Goal: Information Seeking & Learning: Learn about a topic

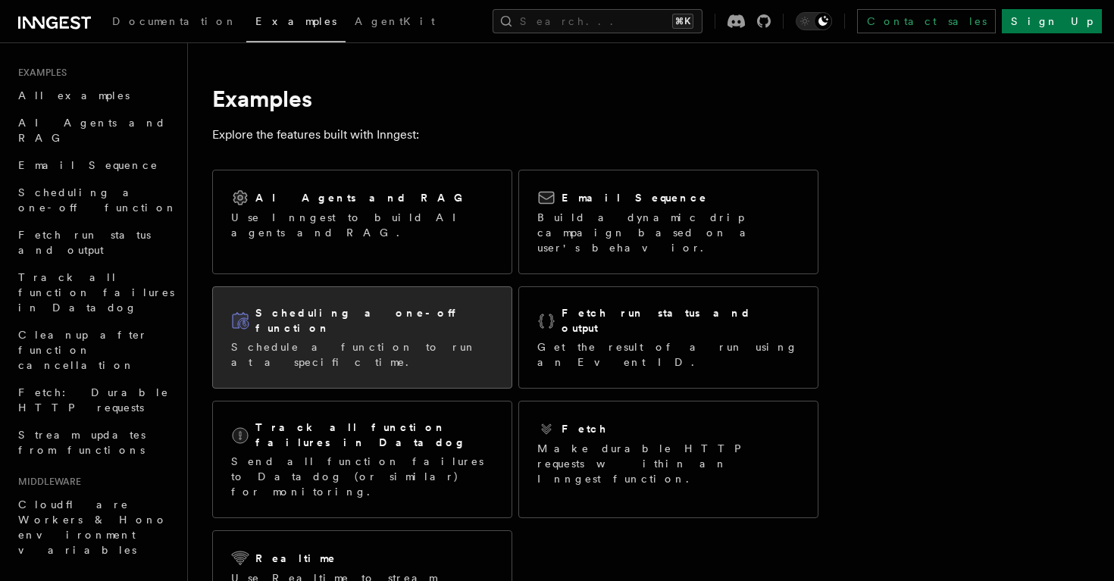
click at [315, 287] on div "Scheduling a one-off function Schedule a function to run at a specific time." at bounding box center [362, 337] width 298 height 101
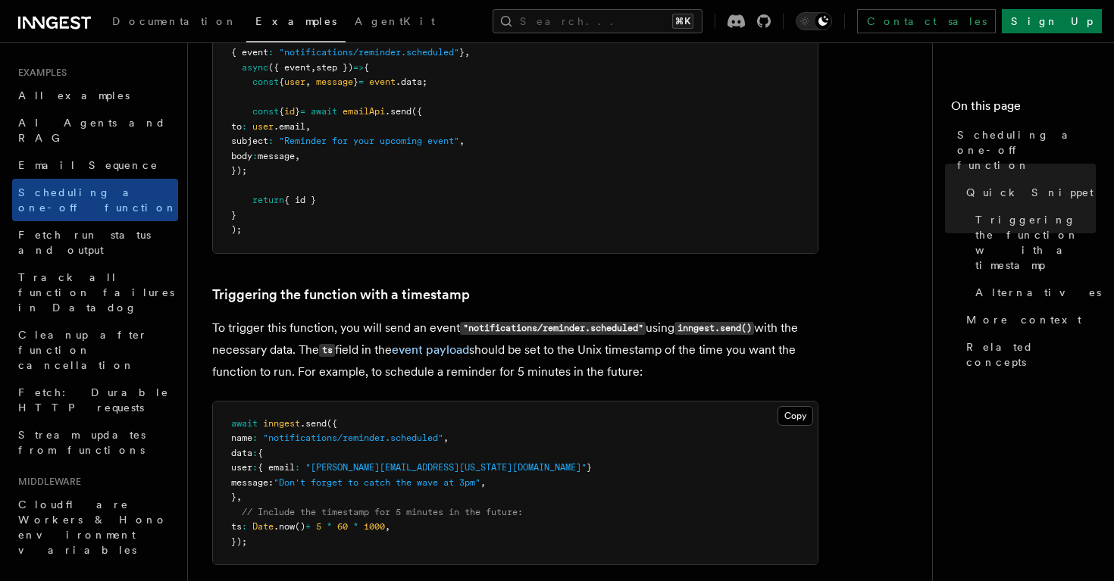
scroll to position [406, 0]
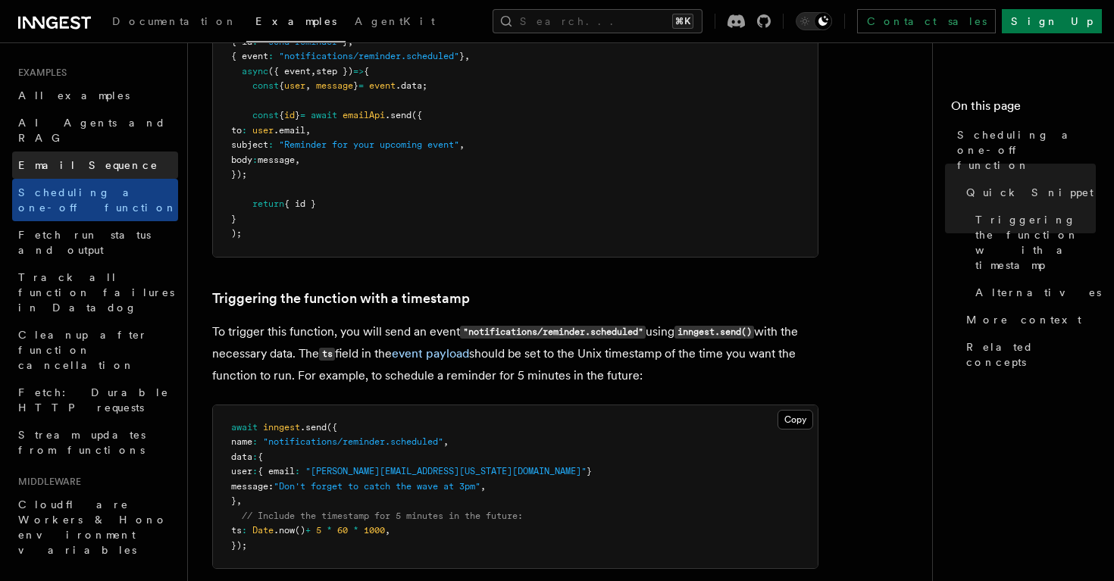
click at [142, 157] on link "Email Sequence" at bounding box center [95, 165] width 166 height 27
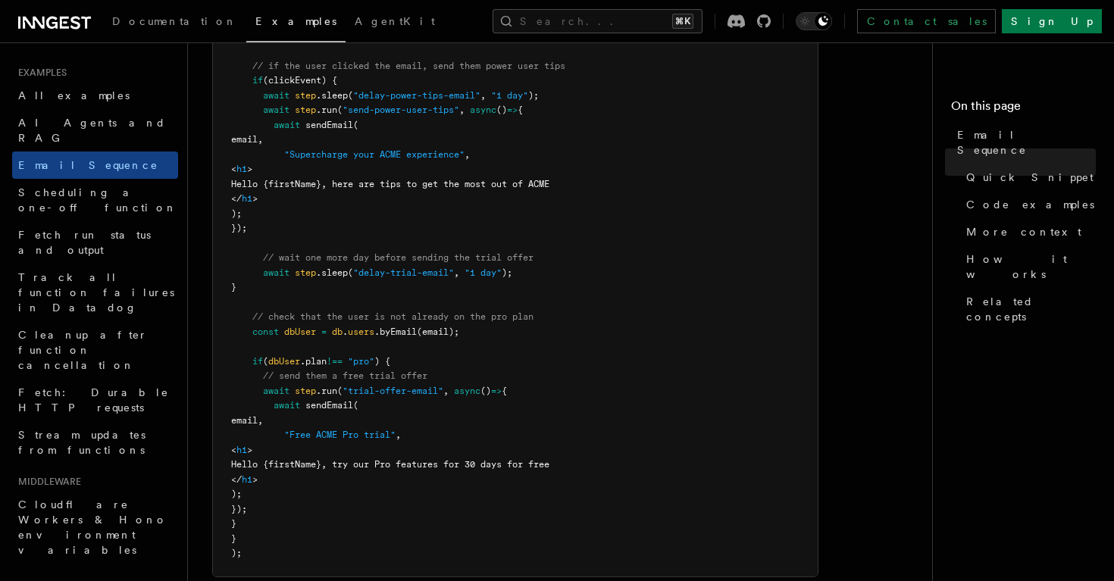
scroll to position [897, 0]
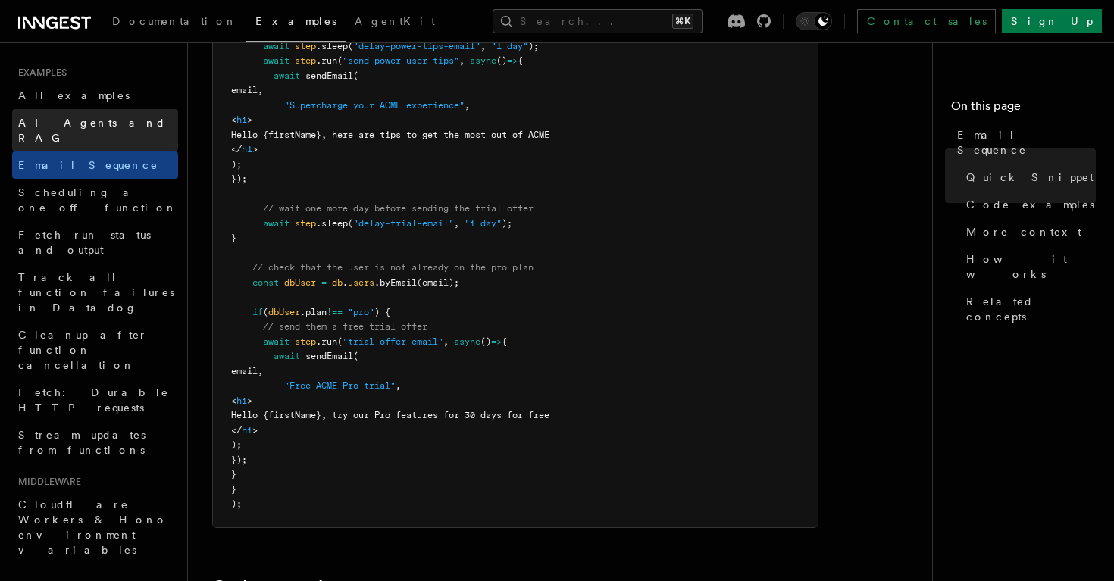
click at [131, 117] on link "AI Agents and RAG" at bounding box center [95, 130] width 166 height 42
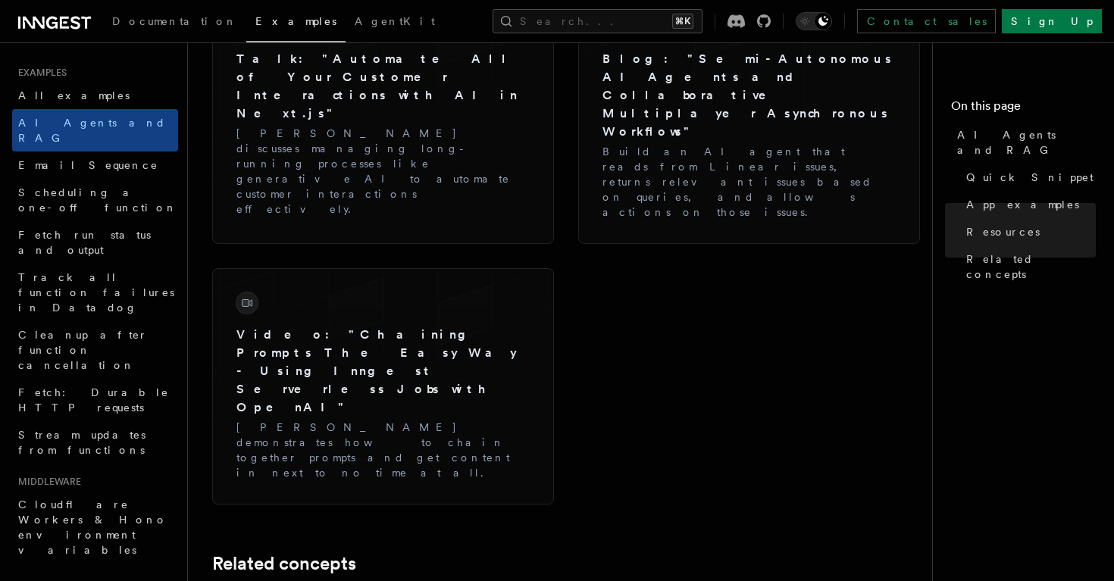
scroll to position [2698, 0]
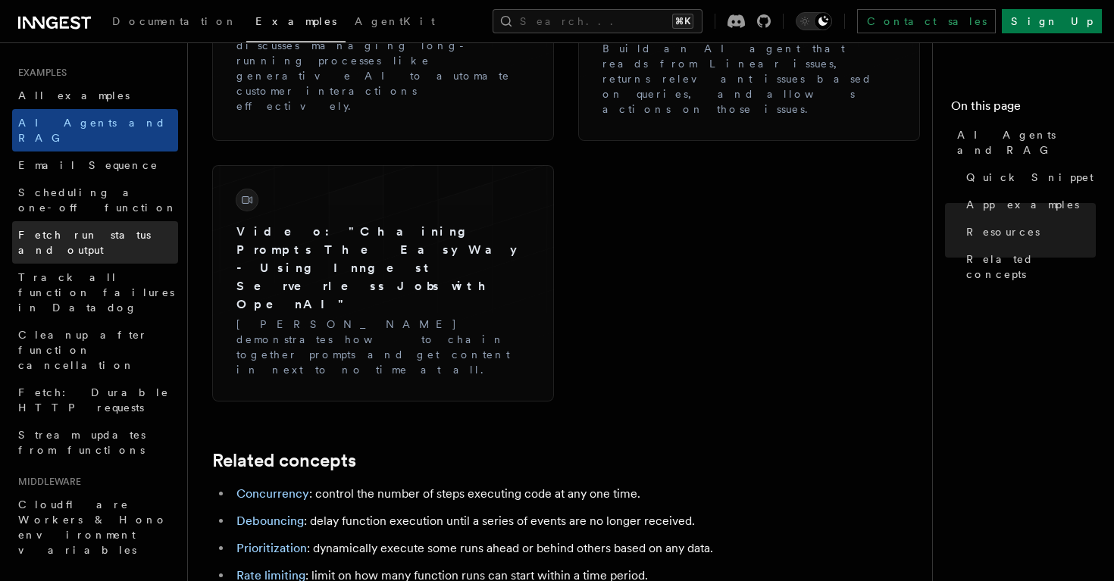
click at [96, 227] on span "Fetch run status and output" at bounding box center [98, 242] width 160 height 30
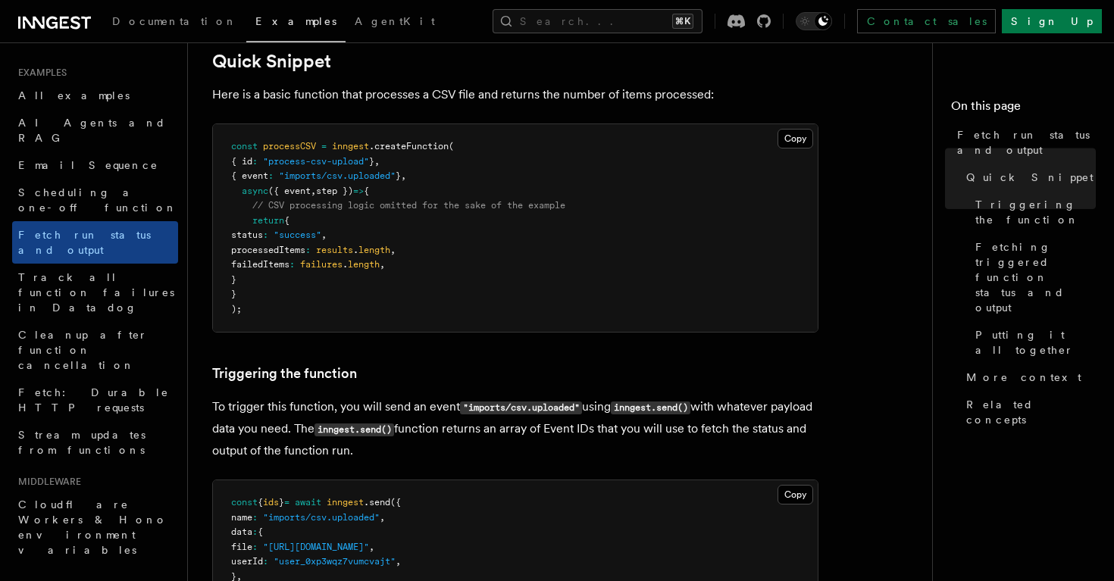
scroll to position [220, 0]
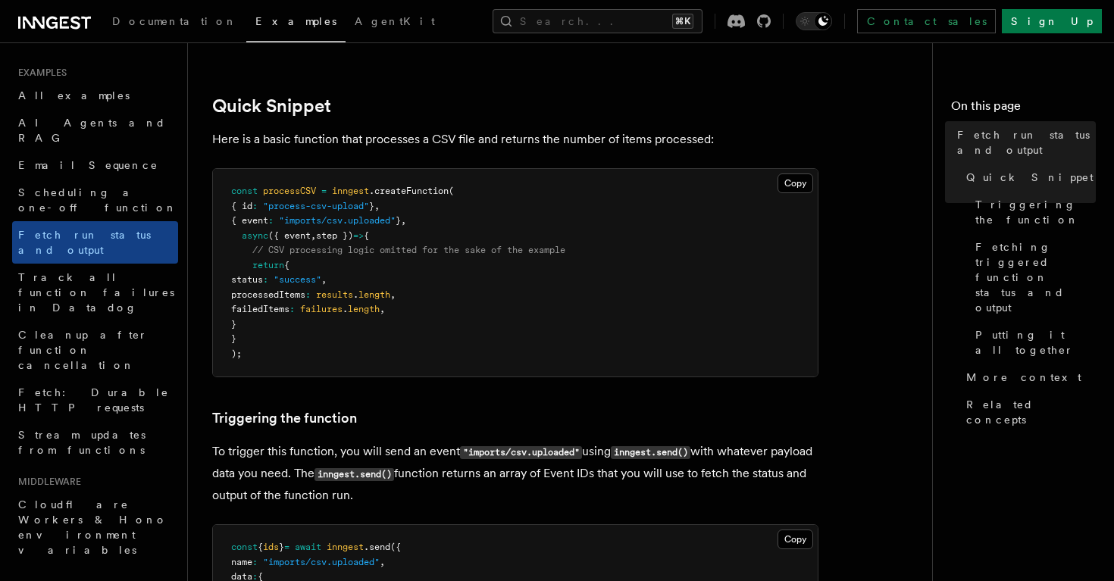
click at [389, 105] on h2 "Quick Snippet" at bounding box center [515, 105] width 606 height 21
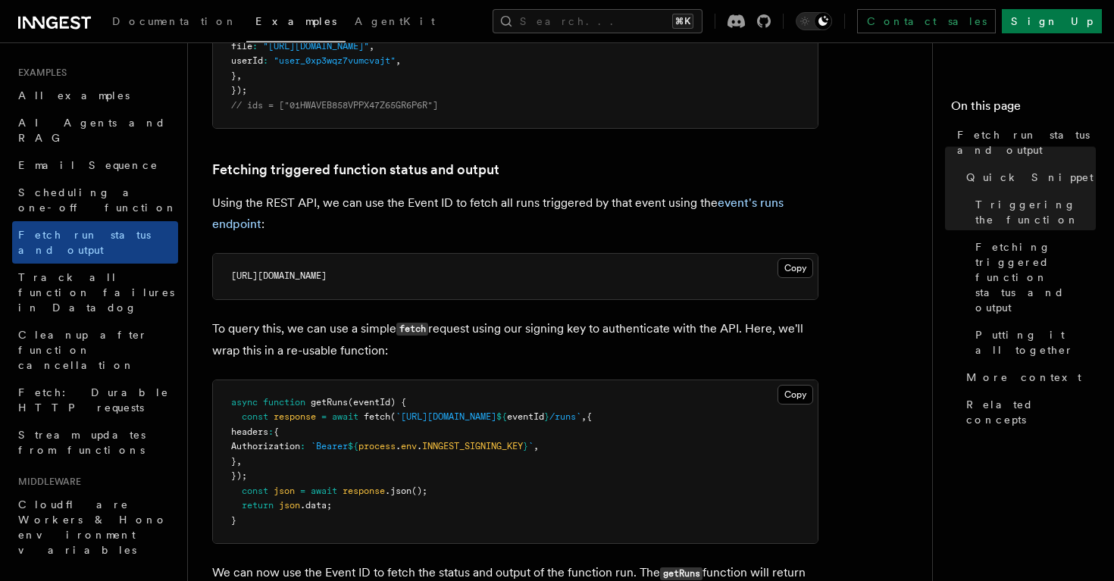
scroll to position [786, 0]
